Goal: Task Accomplishment & Management: Use online tool/utility

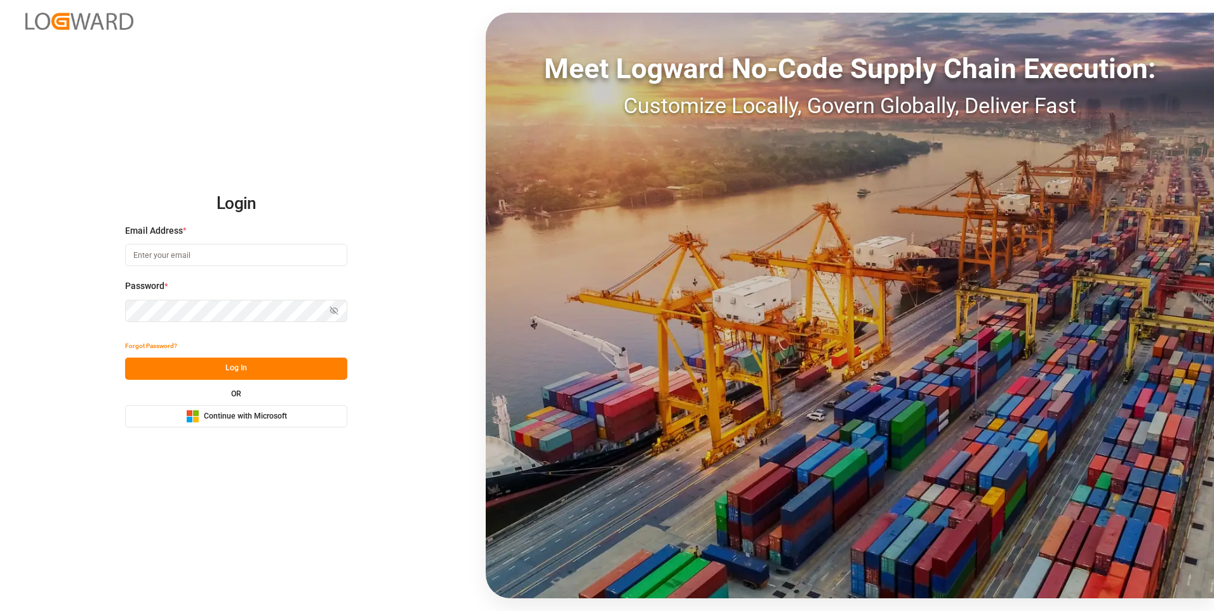
type input "abu.apu@leschaco.com"
click at [236, 364] on button "Log In" at bounding box center [236, 368] width 222 height 22
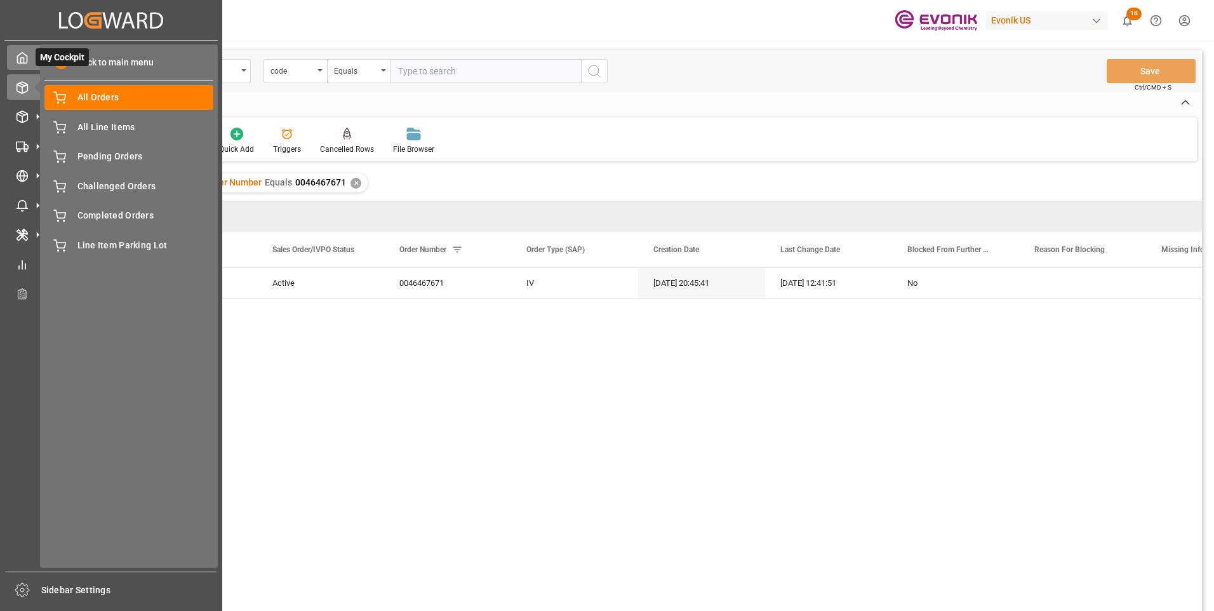
click at [25, 58] on icon at bounding box center [22, 57] width 13 height 13
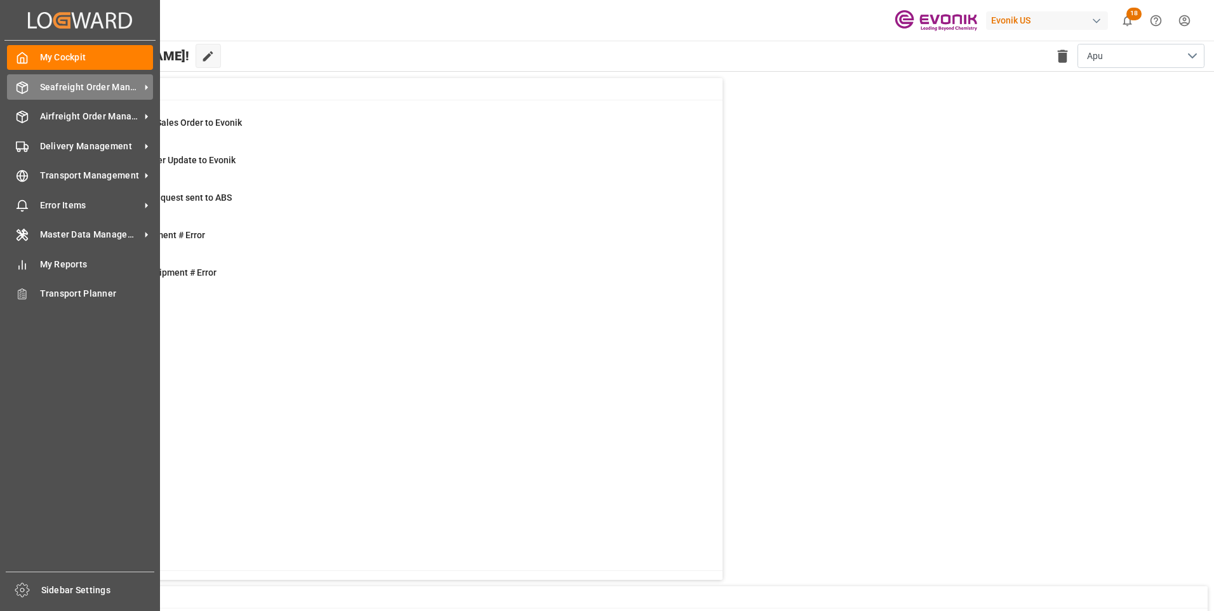
click at [52, 82] on span "Seafreight Order Management" at bounding box center [90, 87] width 100 height 13
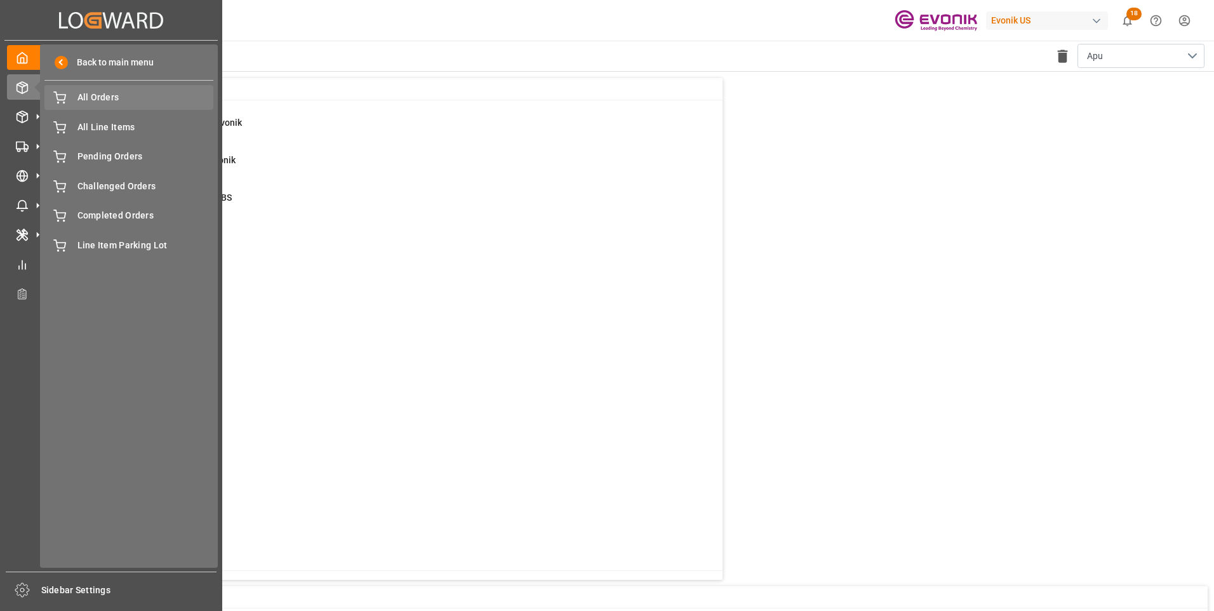
click at [116, 99] on span "All Orders" at bounding box center [145, 97] width 136 height 13
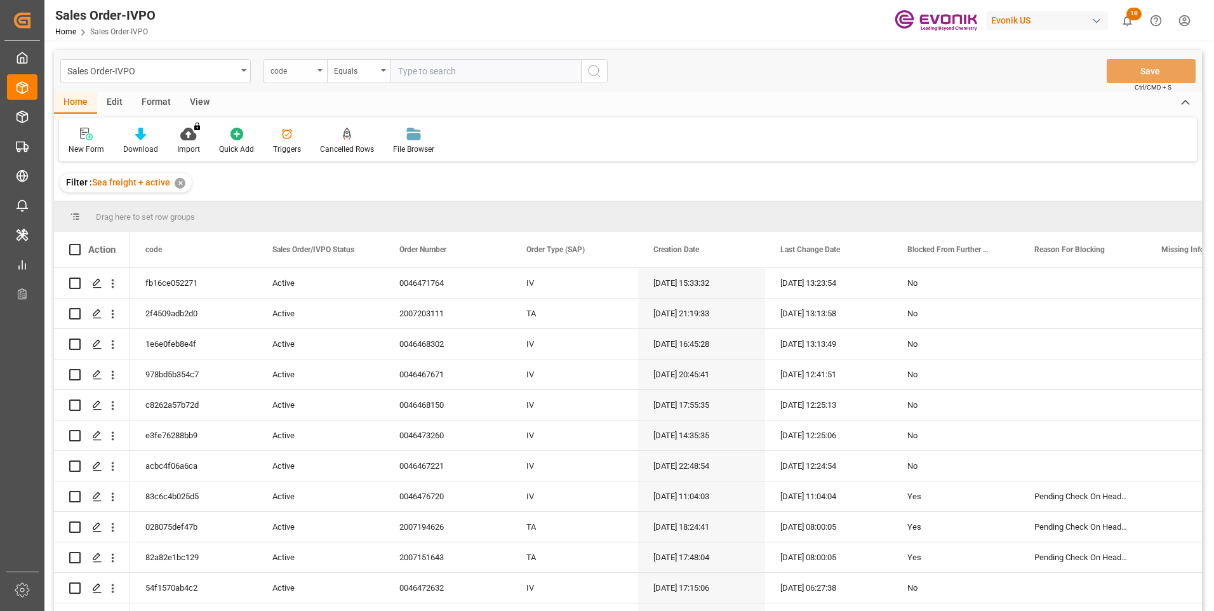
click at [314, 70] on div "code" at bounding box center [294, 71] width 63 height 24
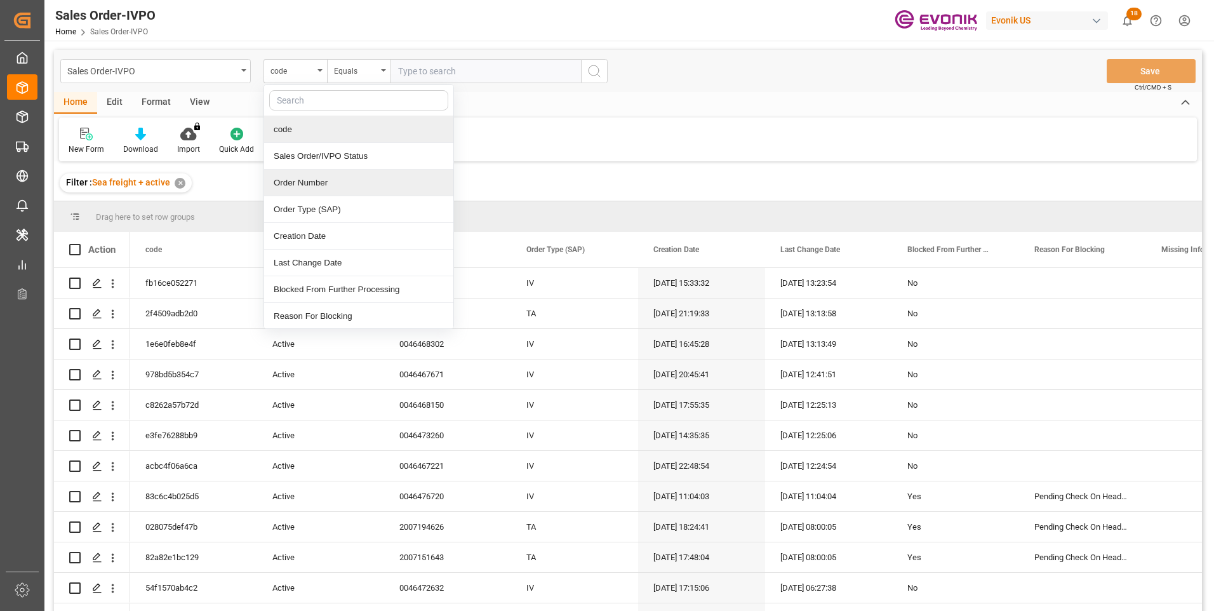
click at [301, 180] on div "Order Number" at bounding box center [358, 183] width 189 height 27
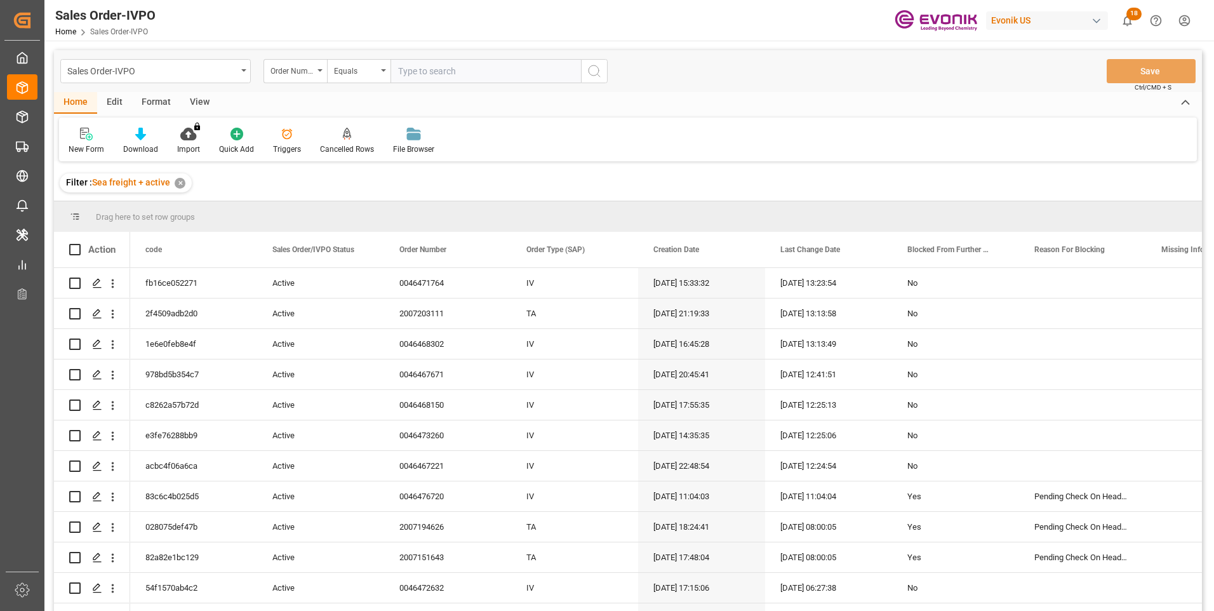
click at [418, 69] on input "text" at bounding box center [485, 71] width 190 height 24
paste input "0046474440"
type input "0046474440"
click at [594, 72] on icon "search button" at bounding box center [594, 70] width 15 height 15
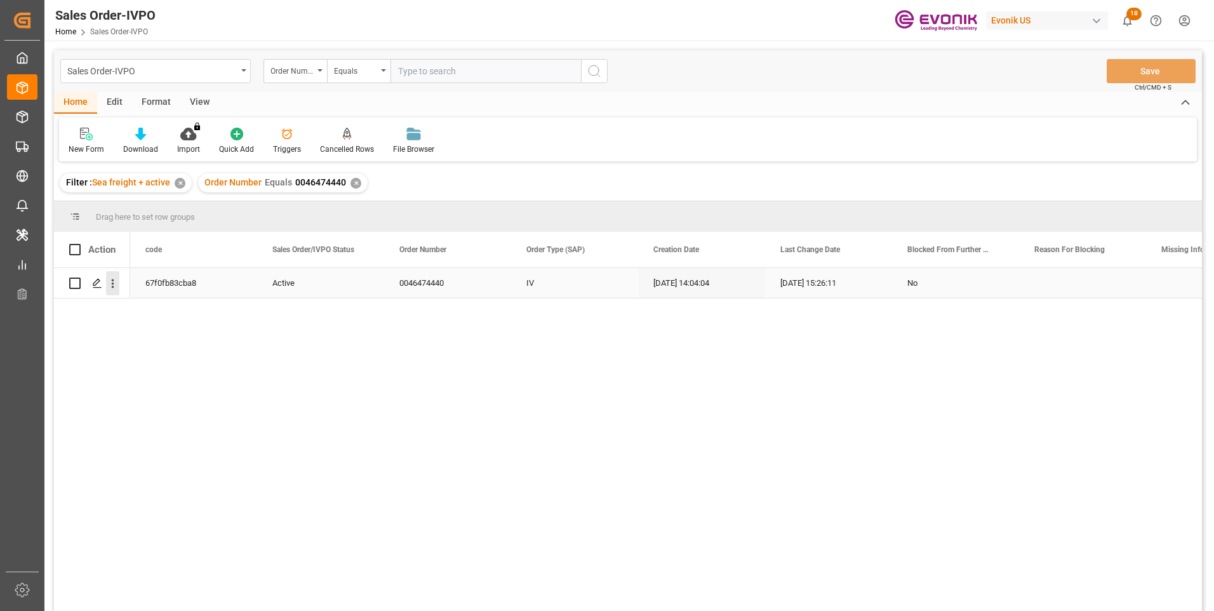
click at [112, 286] on icon "open menu" at bounding box center [112, 283] width 13 height 13
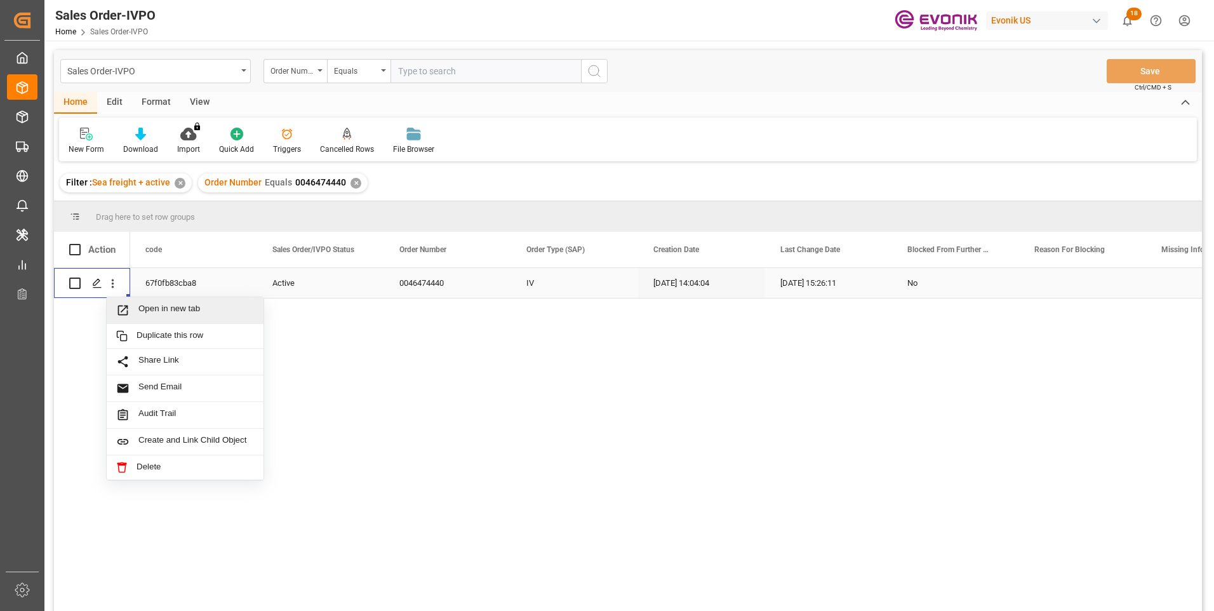
click at [140, 307] on span "Open in new tab" at bounding box center [196, 309] width 116 height 13
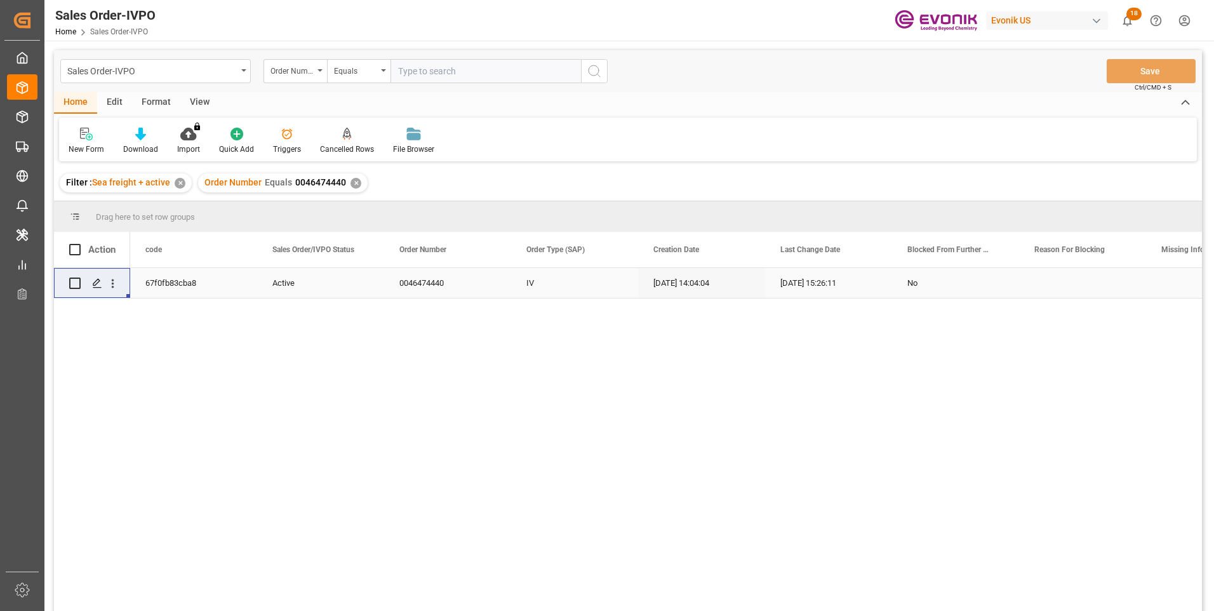
click at [409, 72] on input "text" at bounding box center [485, 71] width 190 height 24
paste input "0046467671"
type input "0046467671"
click at [597, 69] on icon "search button" at bounding box center [594, 70] width 15 height 15
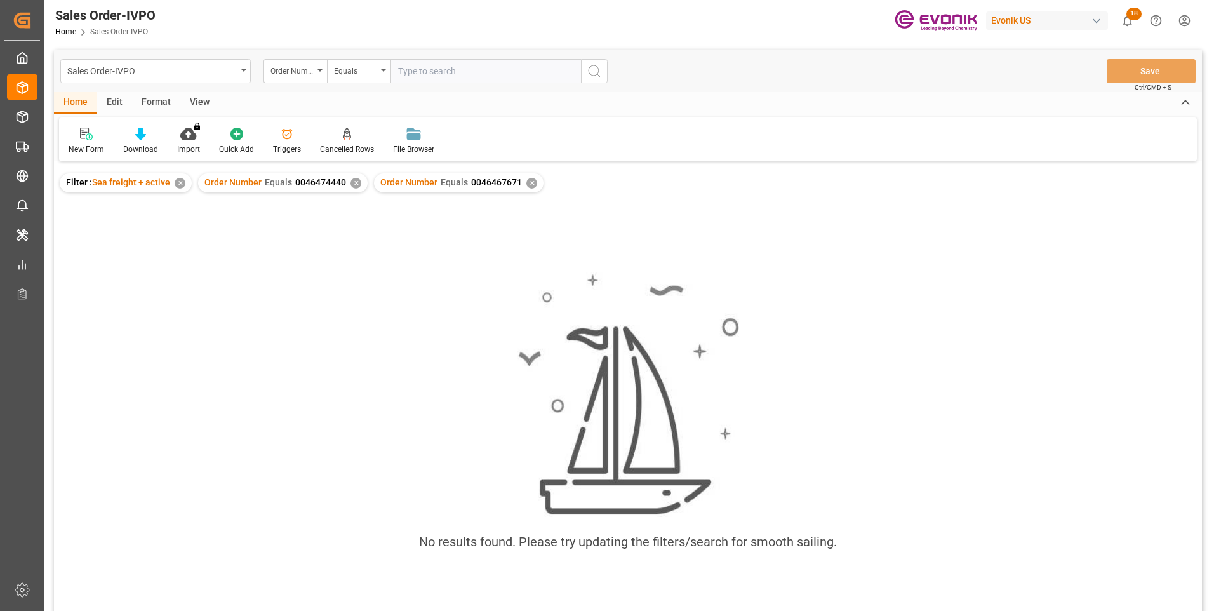
click at [353, 184] on div "✕" at bounding box center [355, 183] width 11 height 11
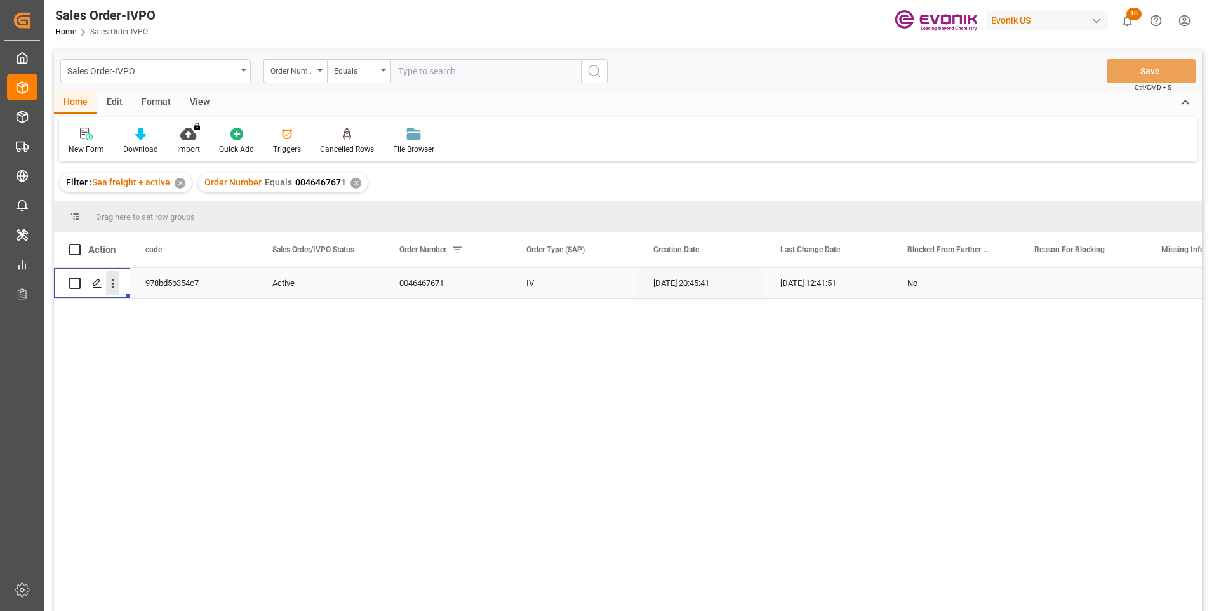
click at [114, 288] on icon "open menu" at bounding box center [112, 283] width 13 height 13
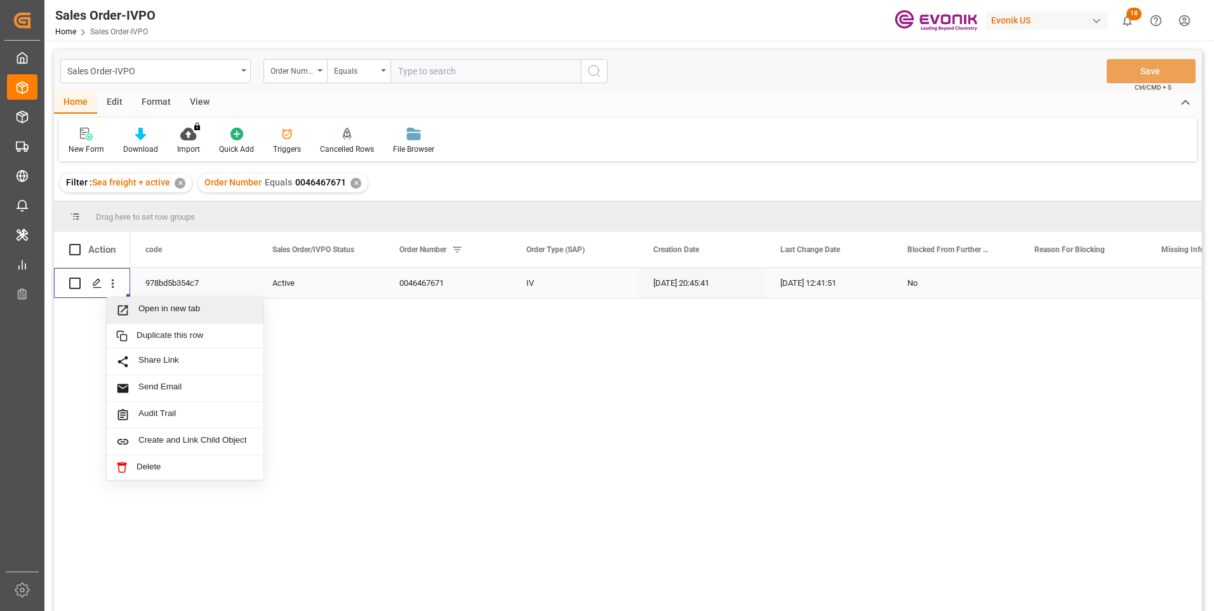
click at [141, 310] on span "Open in new tab" at bounding box center [196, 309] width 116 height 13
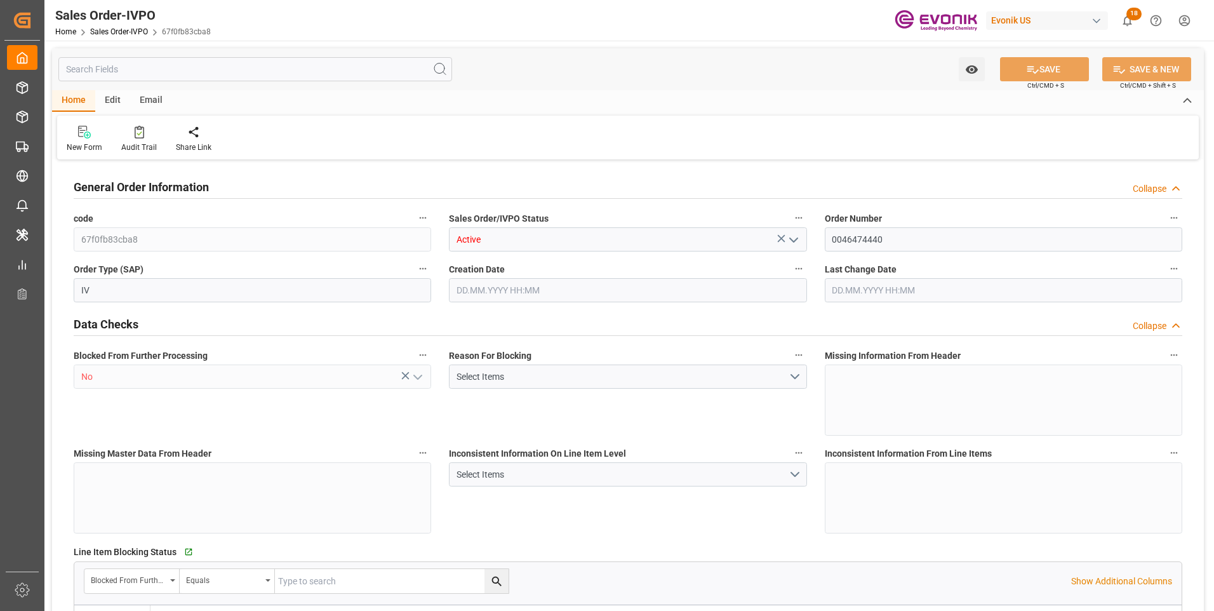
type input "BRSSZ"
type input "0"
type input "1"
type input "2"
type input "1"
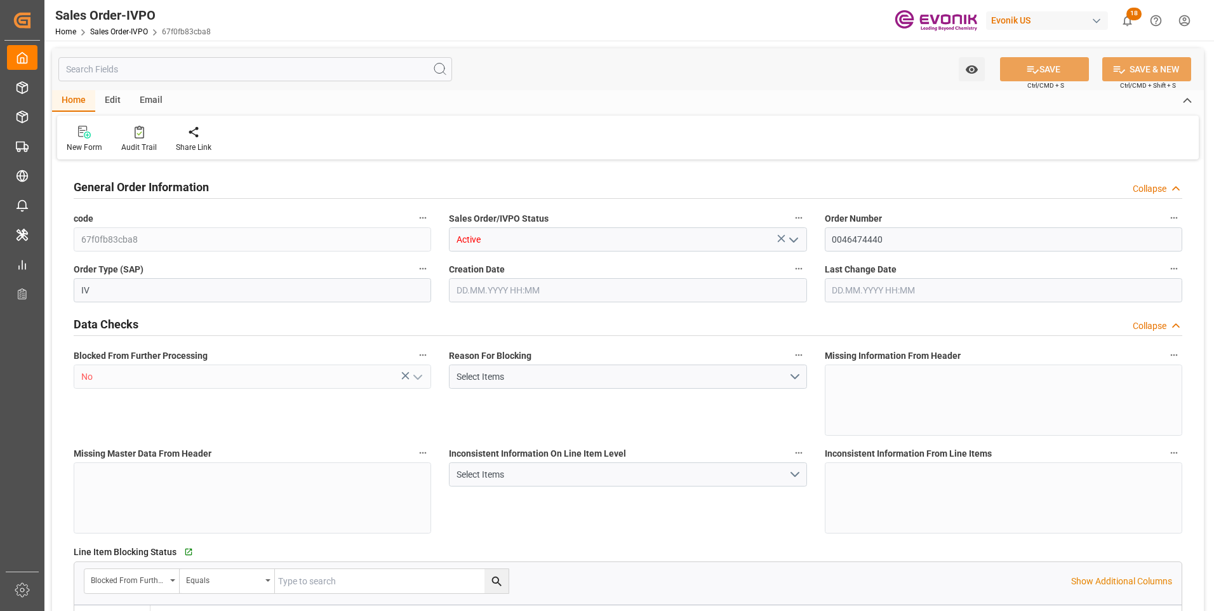
type input "19798"
type input "16.967"
type input "17000"
type input "30"
type input "[DATE] 14:04"
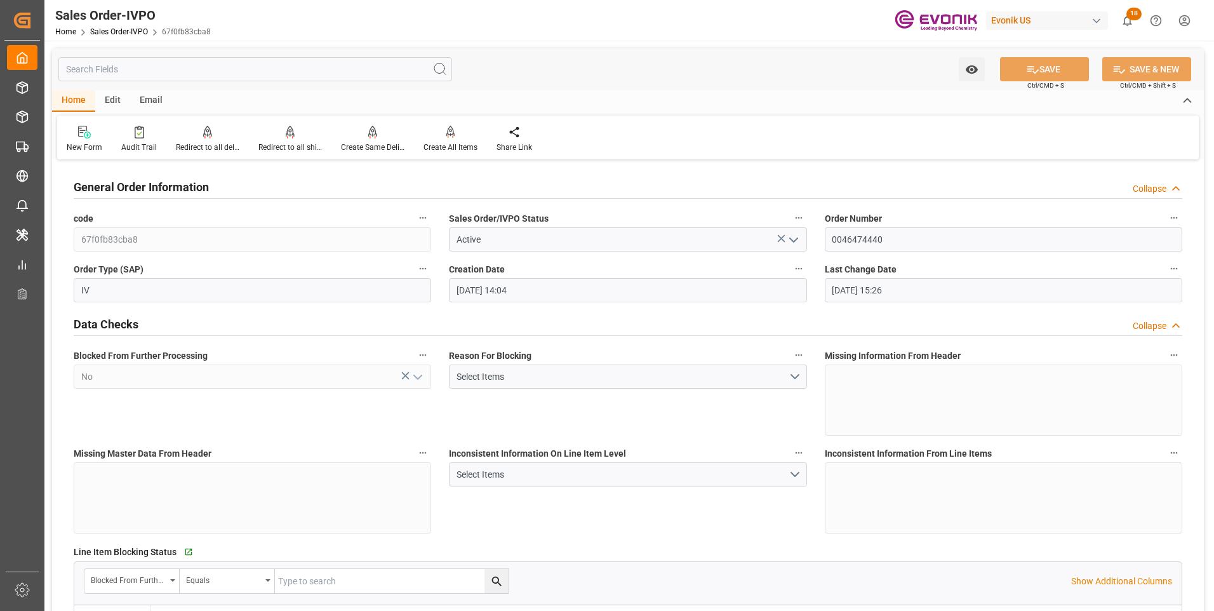
type input "[DATE] 15:26"
click at [187, 69] on input "text" at bounding box center [255, 69] width 394 height 24
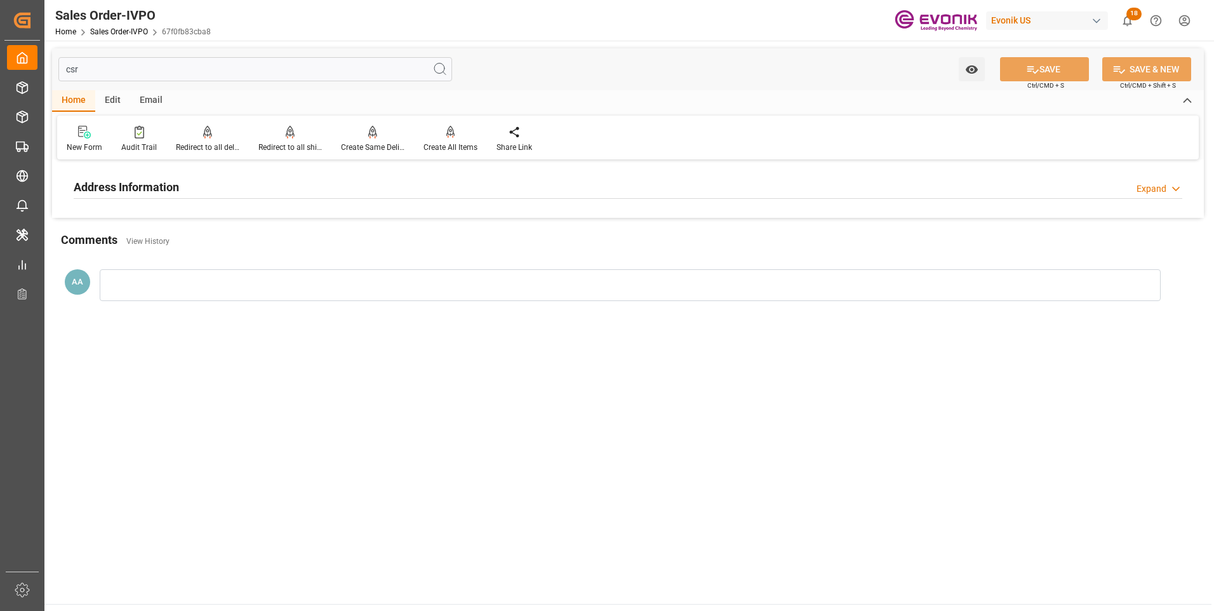
type input "csr"
click at [163, 183] on h2 "Address Information" at bounding box center [126, 186] width 105 height 17
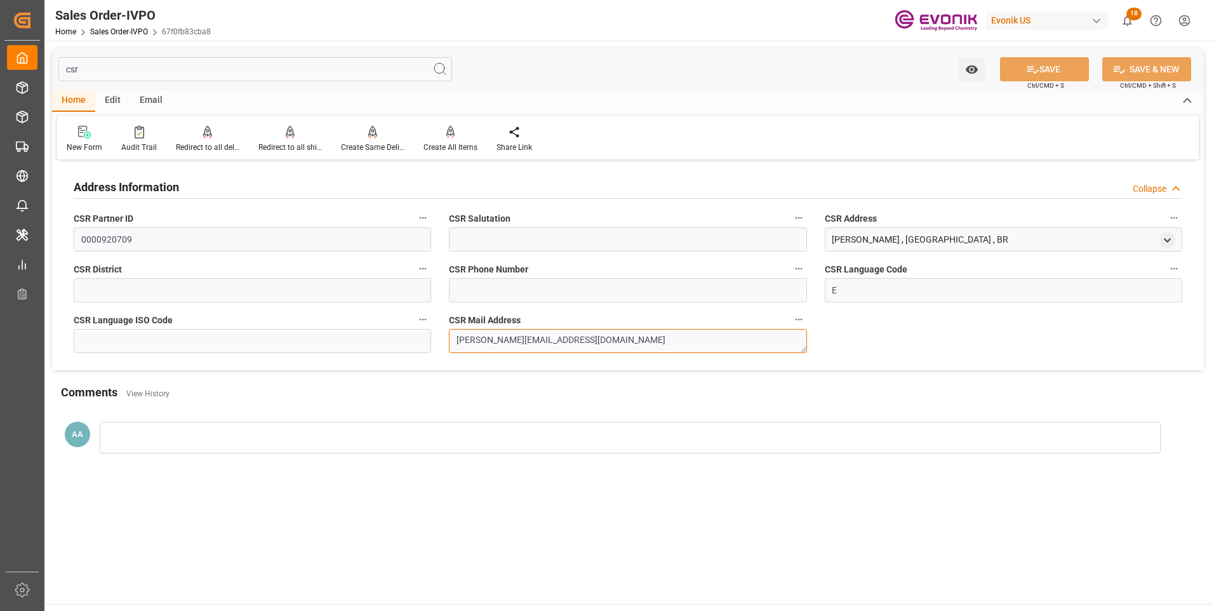
drag, startPoint x: 590, startPoint y: 339, endPoint x: 444, endPoint y: 343, distance: 145.4
click at [444, 343] on div "CSR Mail Address [PERSON_NAME][EMAIL_ADDRESS][DOMAIN_NAME]" at bounding box center [627, 332] width 375 height 51
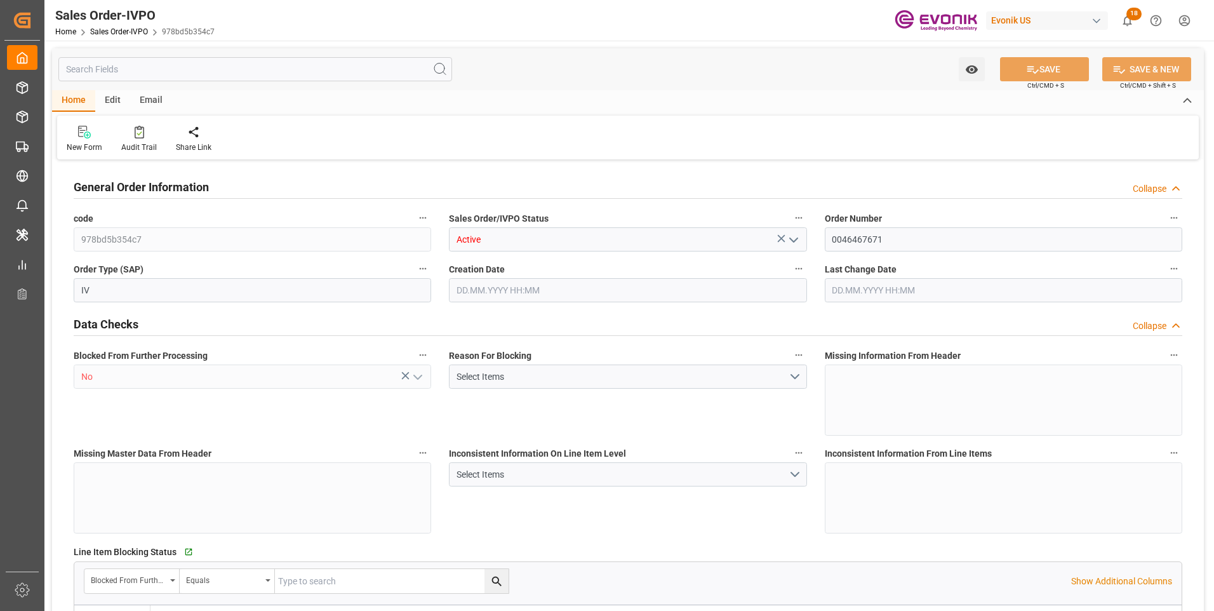
type input "BEANR"
type input "0"
type input "1"
type input "2"
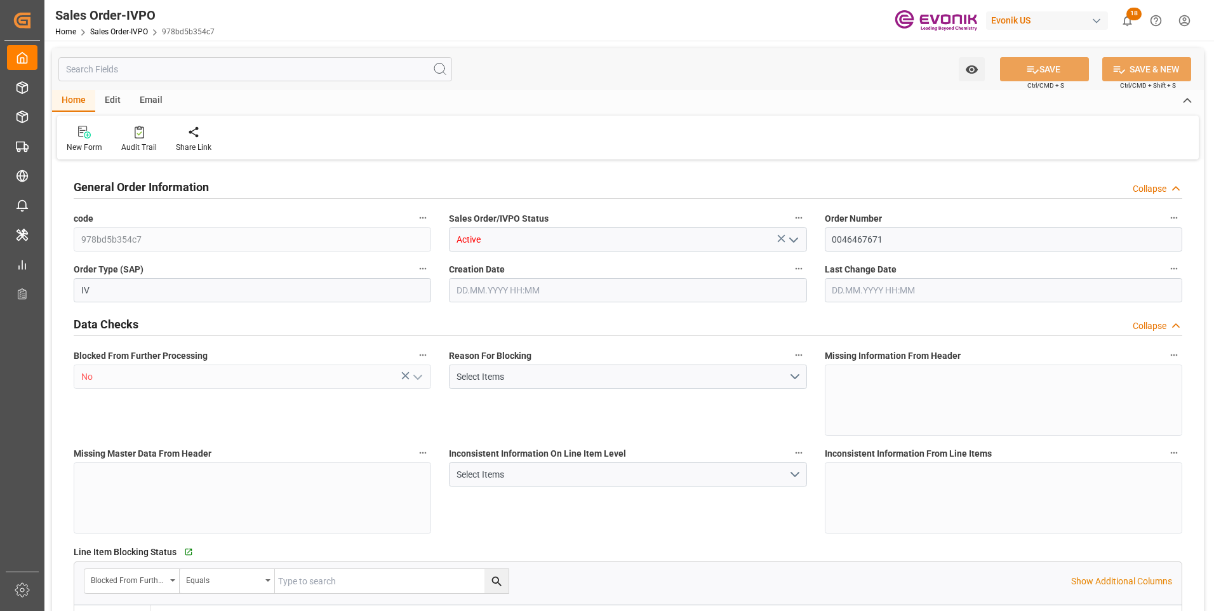
type input "9366"
type input "41.8674"
type input "17000"
type input "30"
type input "13.08.2025 20:45"
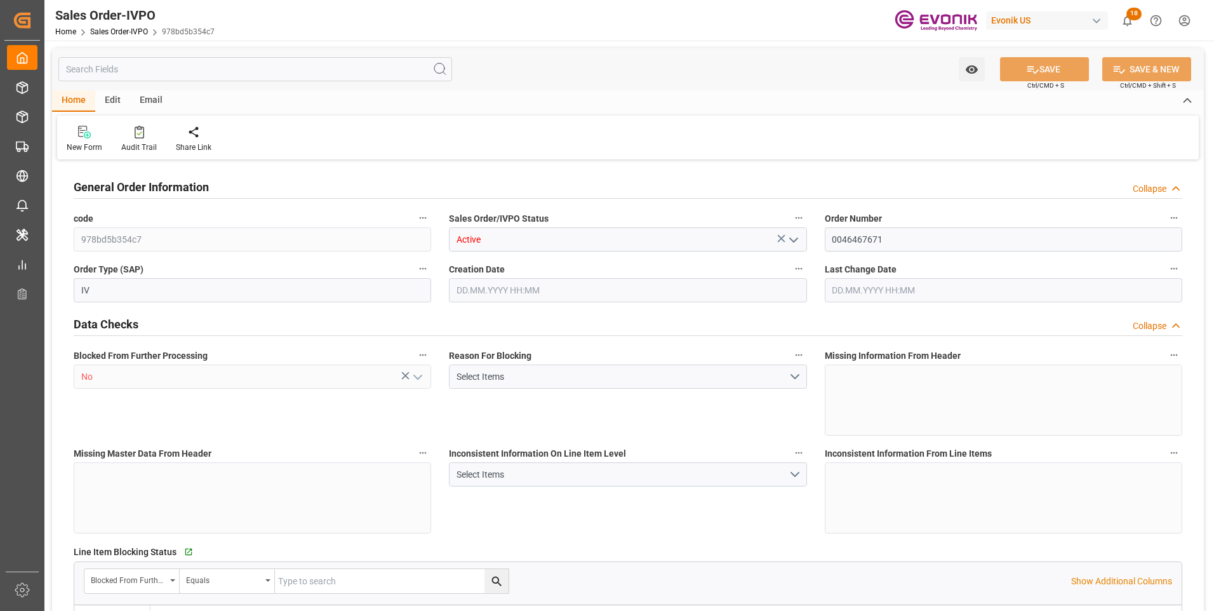
type input "09.10.2025 12:41"
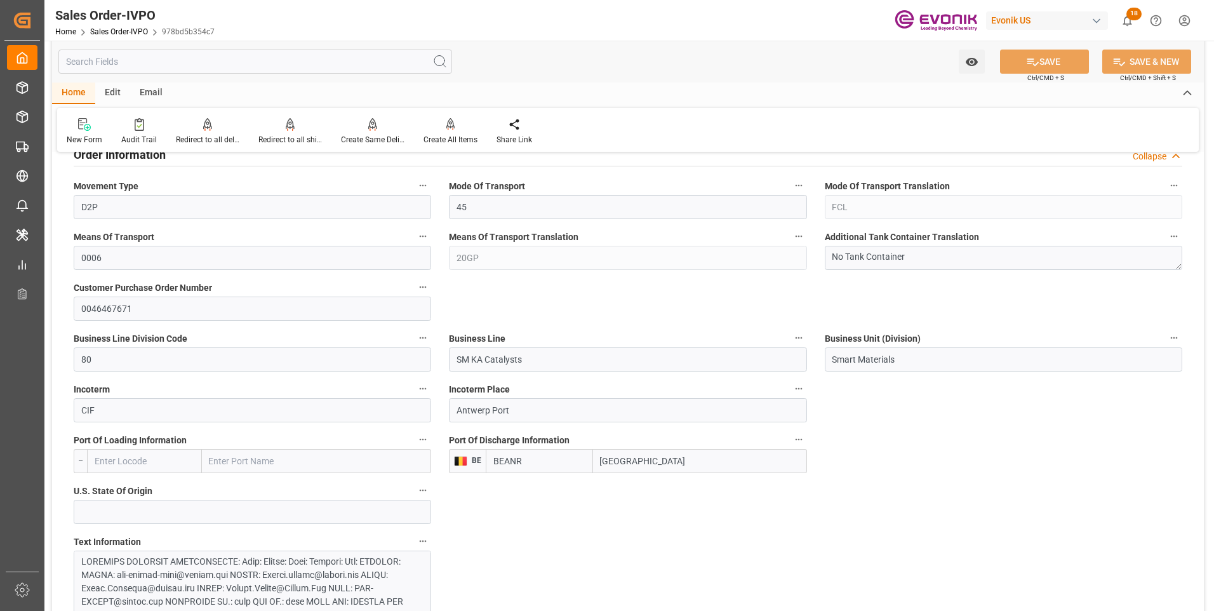
scroll to position [889, 0]
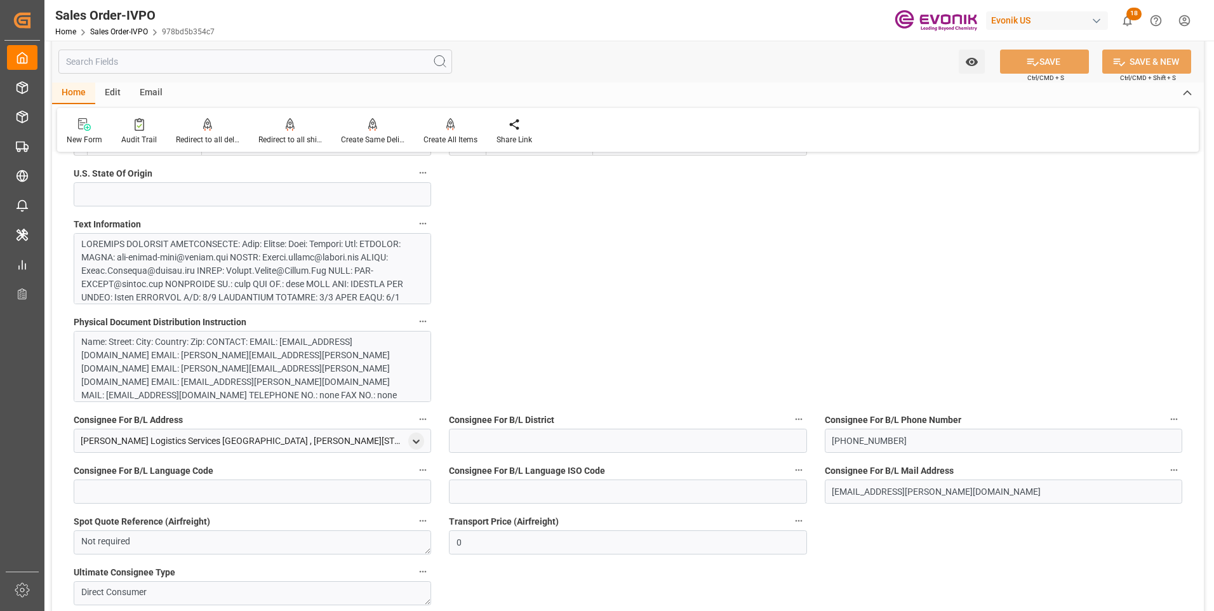
click at [241, 290] on div at bounding box center [247, 437] width 333 height 400
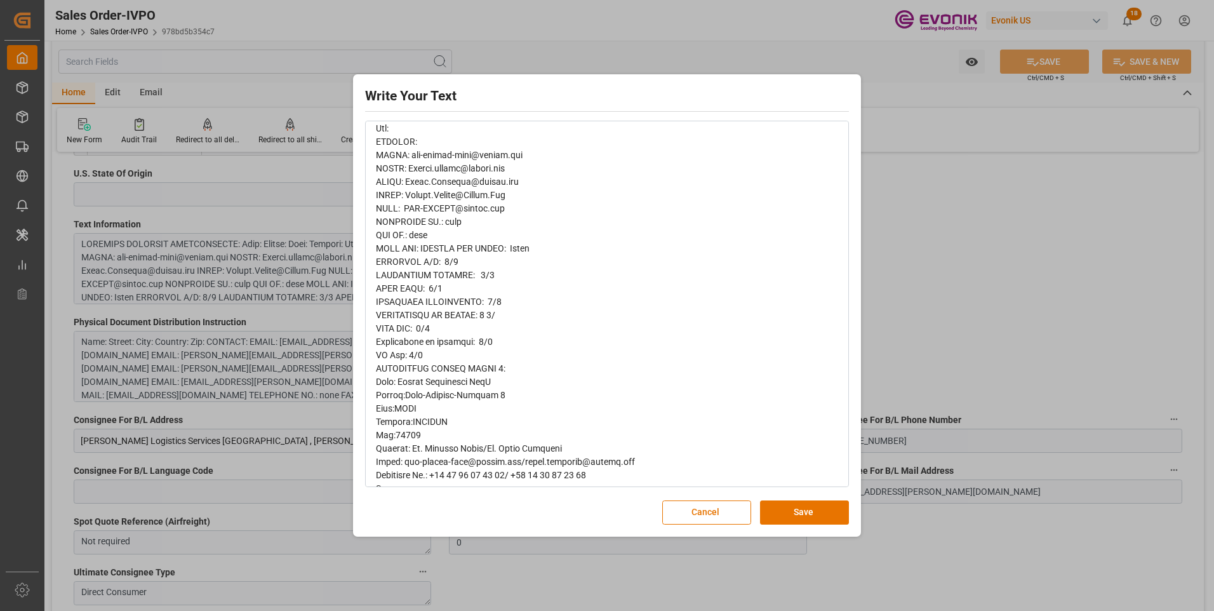
scroll to position [190, 0]
